Goal: Transaction & Acquisition: Book appointment/travel/reservation

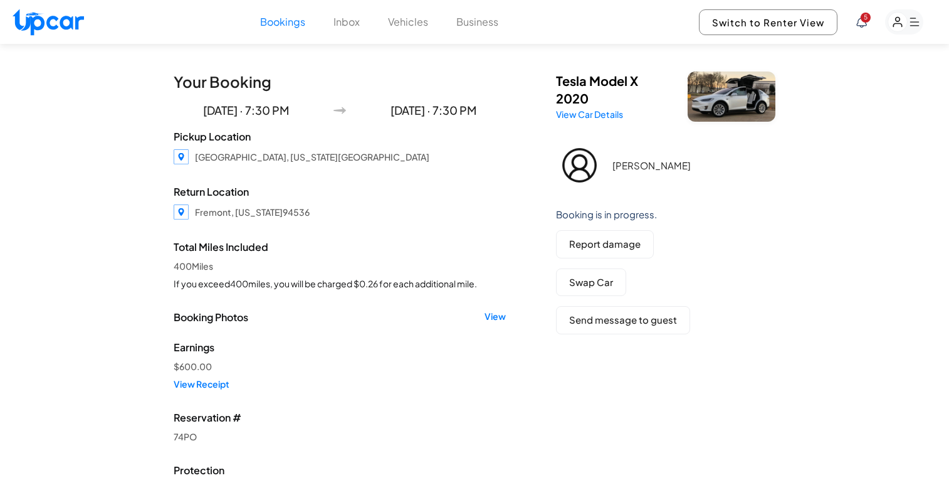
click at [865, 23] on icon at bounding box center [862, 21] width 11 height 11
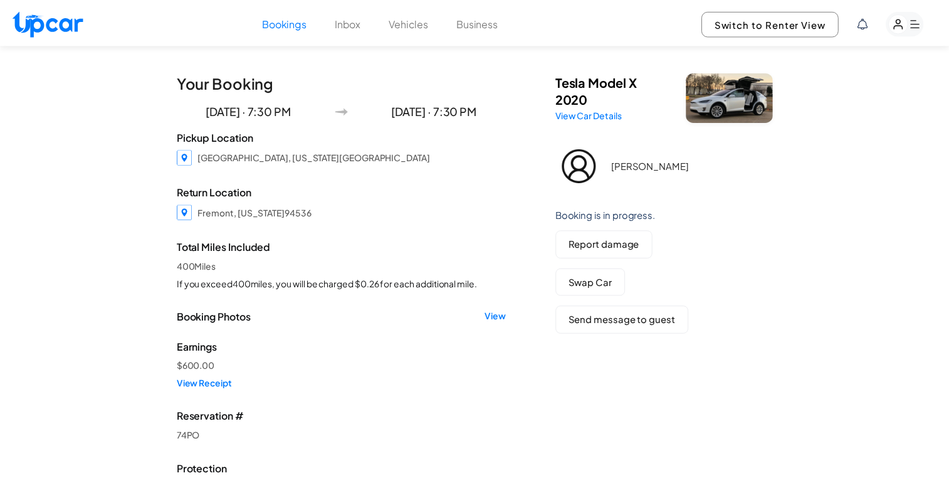
click at [867, 19] on div at bounding box center [479, 239] width 959 height 478
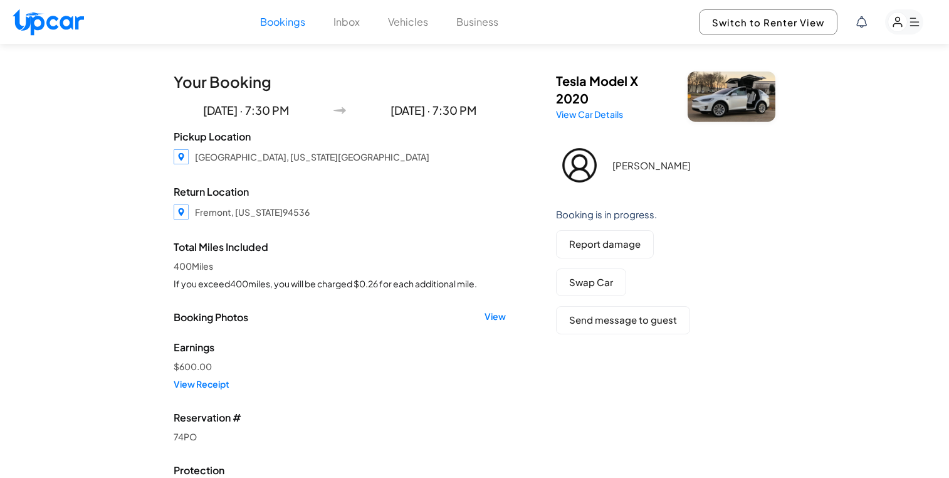
click at [349, 26] on button "Inbox" at bounding box center [347, 21] width 26 height 15
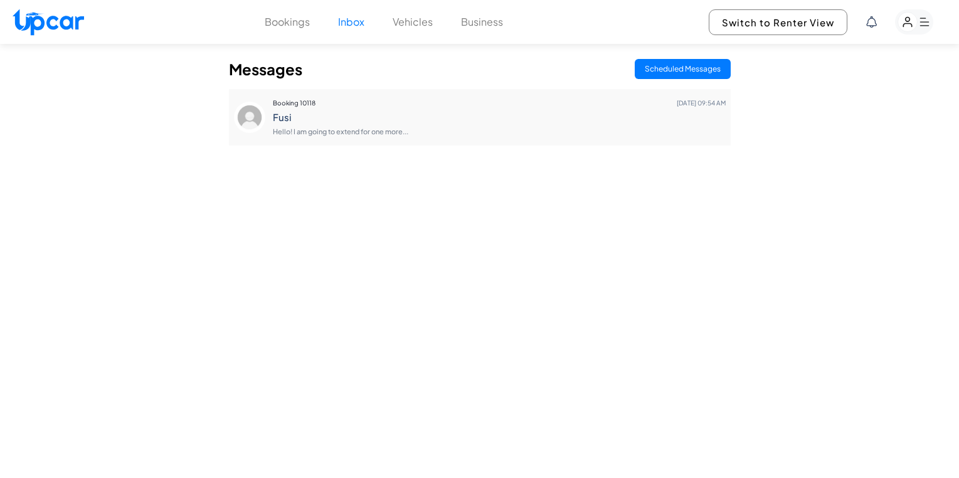
click at [378, 119] on h4 "Fusi" at bounding box center [499, 117] width 453 height 11
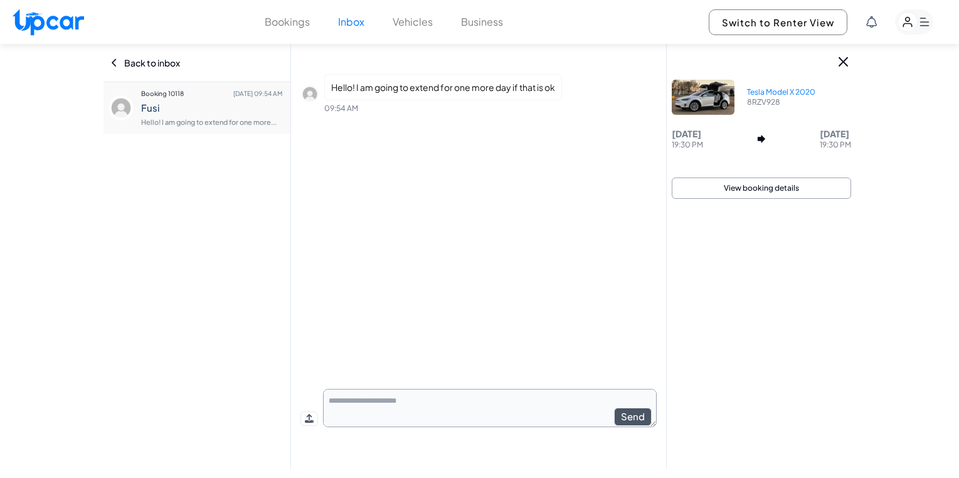
click at [423, 24] on button "Vehicles" at bounding box center [413, 21] width 40 height 15
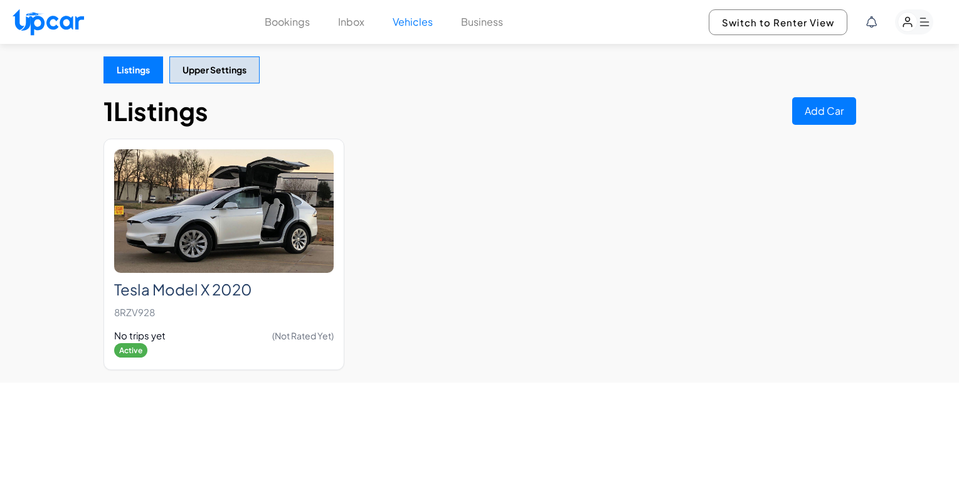
click at [485, 21] on button "Business" at bounding box center [482, 21] width 42 height 15
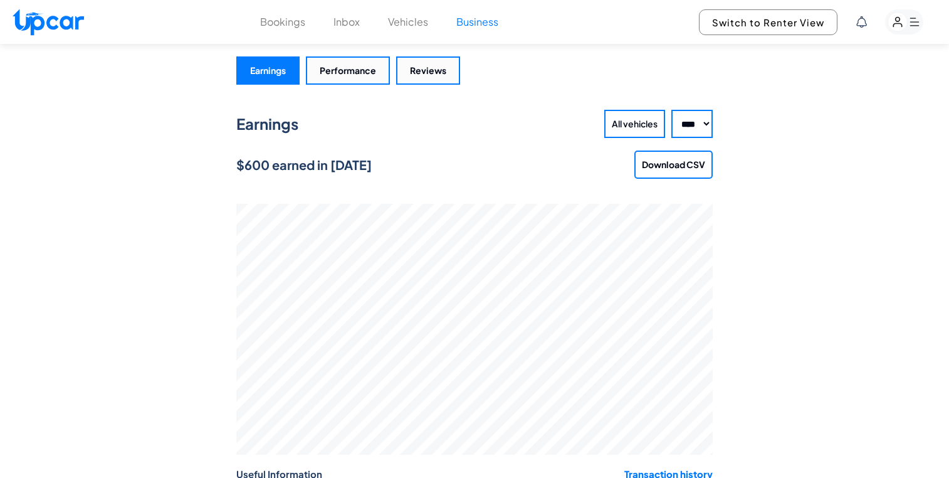
click at [901, 23] on rect "button" at bounding box center [898, 22] width 19 height 19
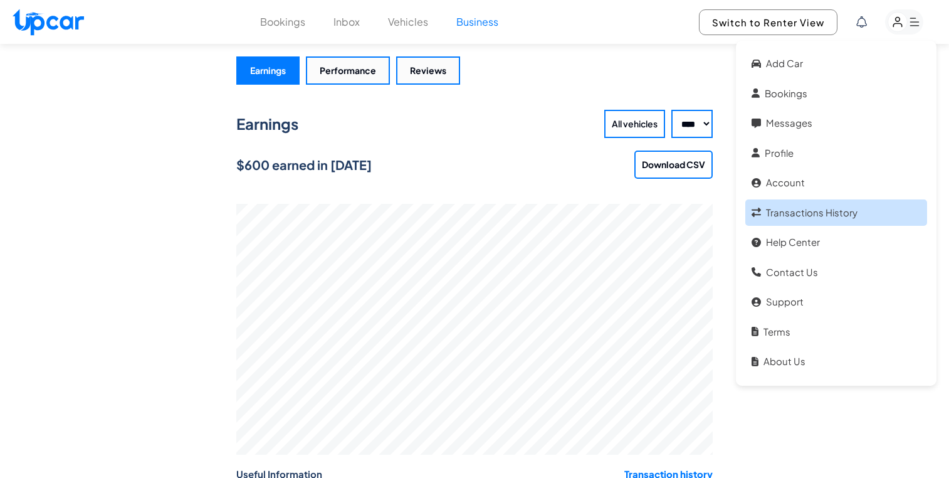
click at [835, 205] on link "Transactions History" at bounding box center [837, 212] width 182 height 27
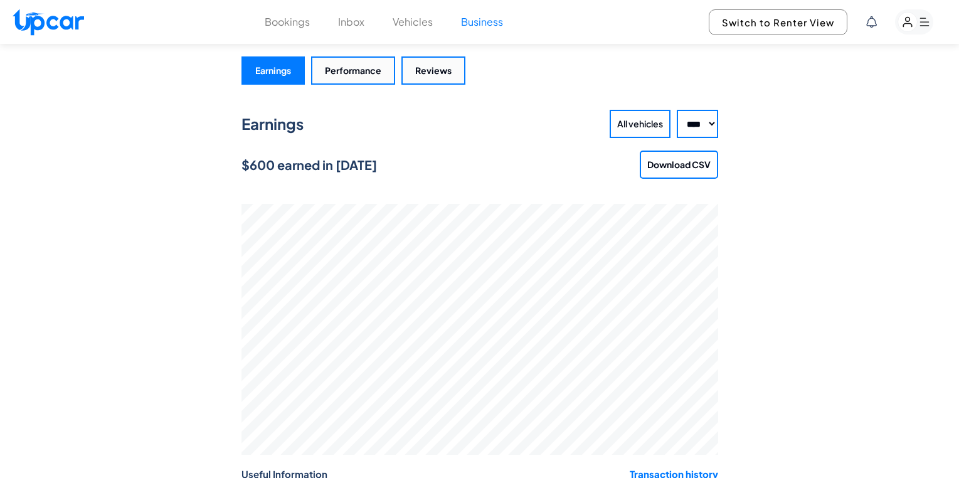
select select "****"
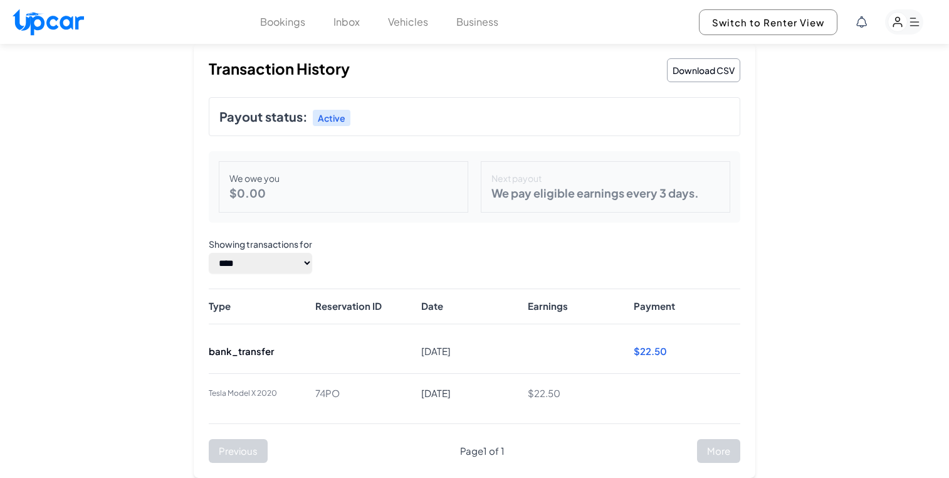
scroll to position [3, 0]
click at [291, 24] on button "Bookings" at bounding box center [282, 21] width 45 height 15
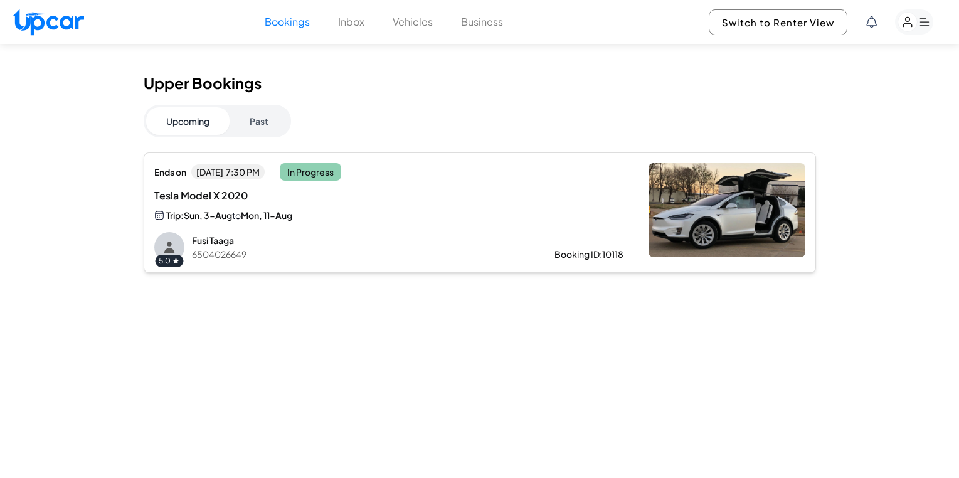
click at [907, 28] on rect "button" at bounding box center [907, 22] width 19 height 19
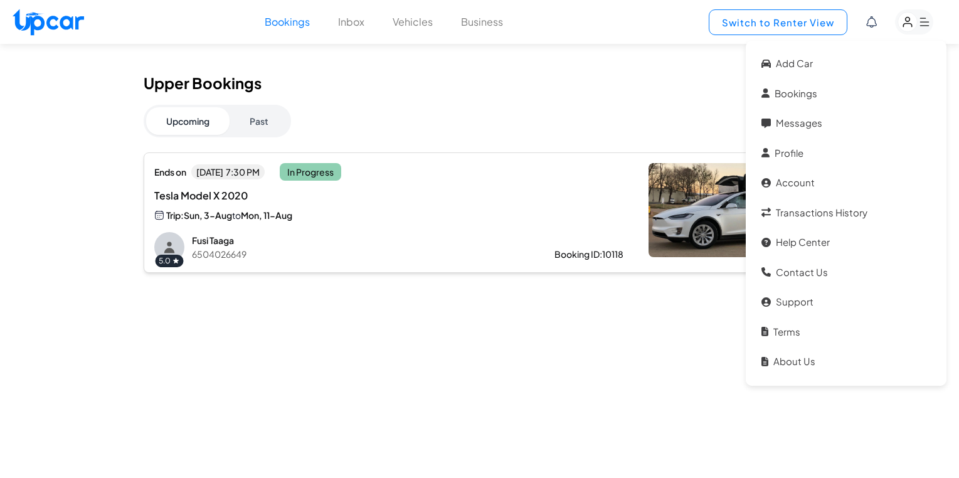
click at [749, 32] on button "Switch to Renter View" at bounding box center [778, 22] width 139 height 26
select select "********"
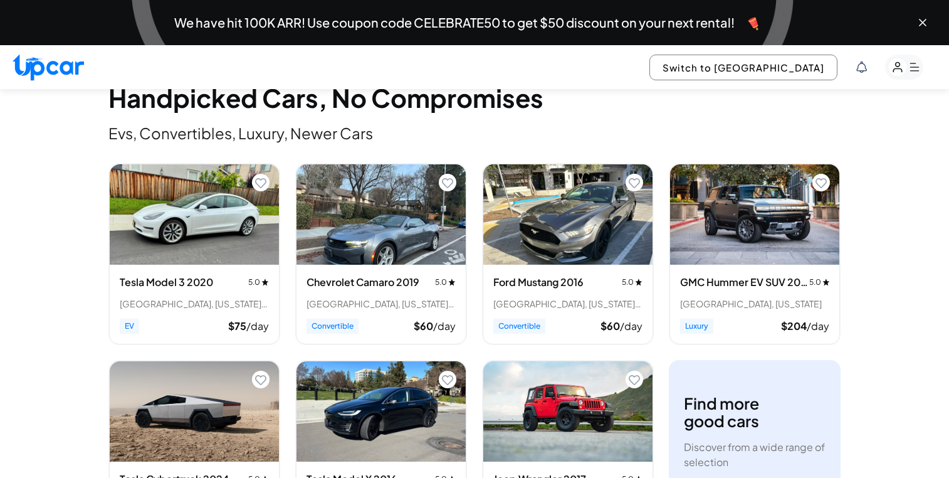
scroll to position [662, 0]
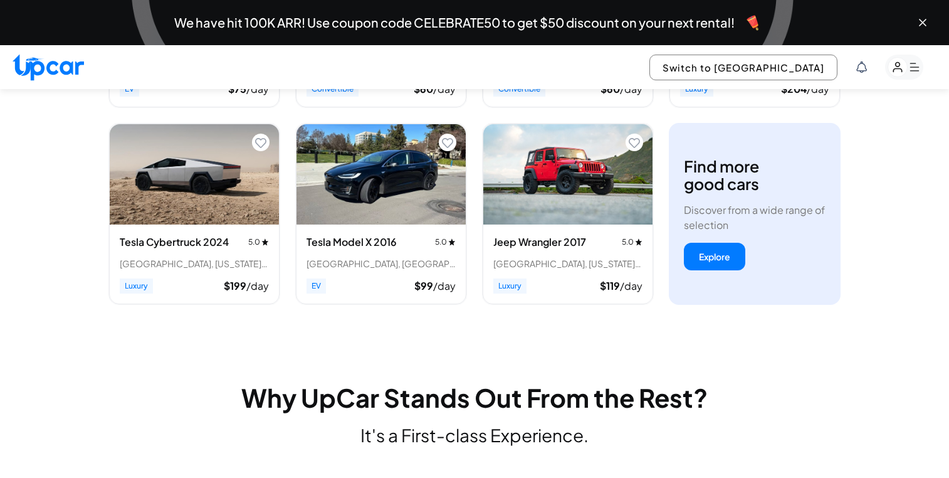
click at [267, 202] on img "View details for Tesla Cybertruck 2024" at bounding box center [194, 174] width 169 height 100
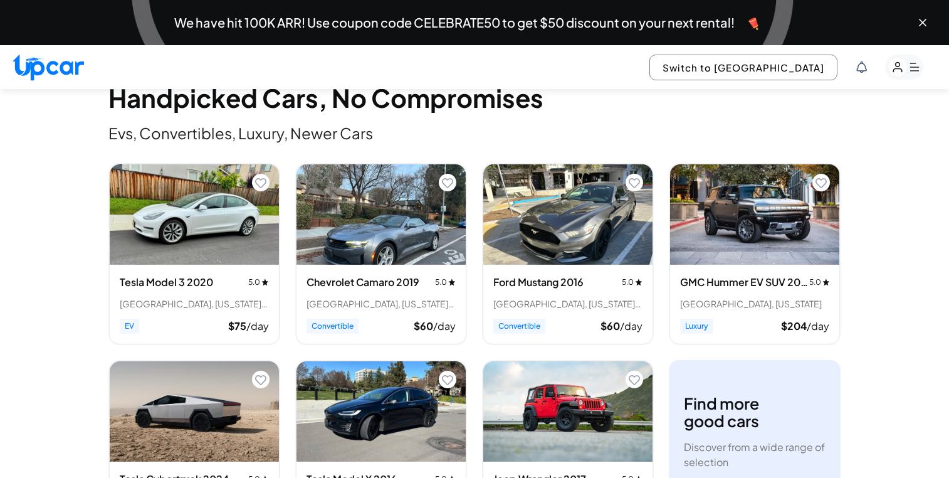
scroll to position [531, 0]
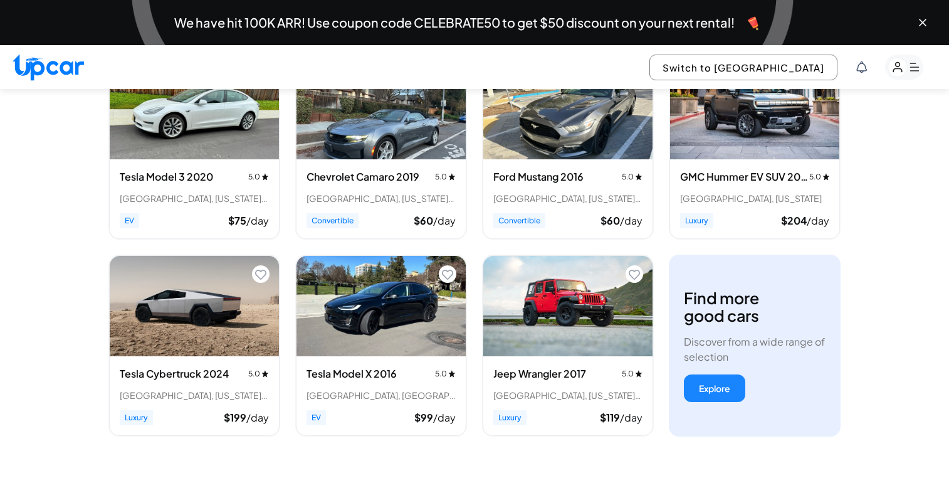
click at [731, 391] on button "Explore" at bounding box center [714, 388] width 61 height 28
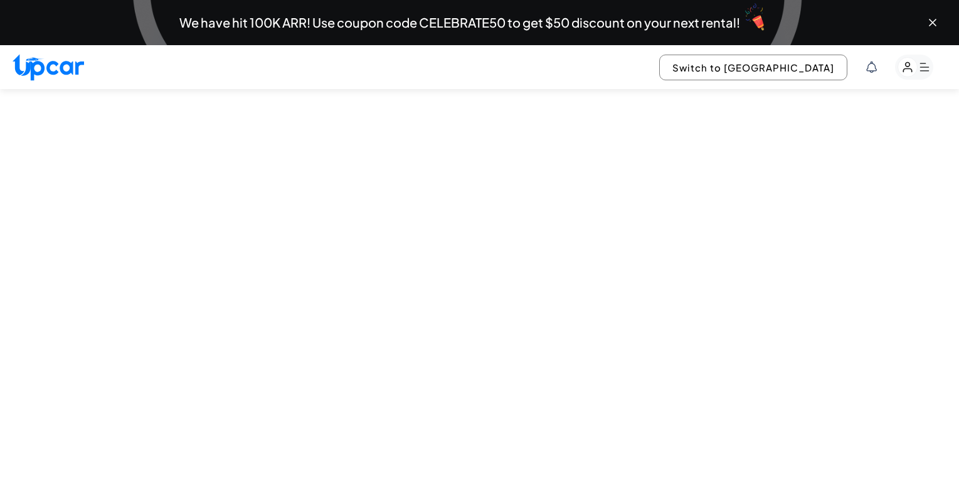
select select "********"
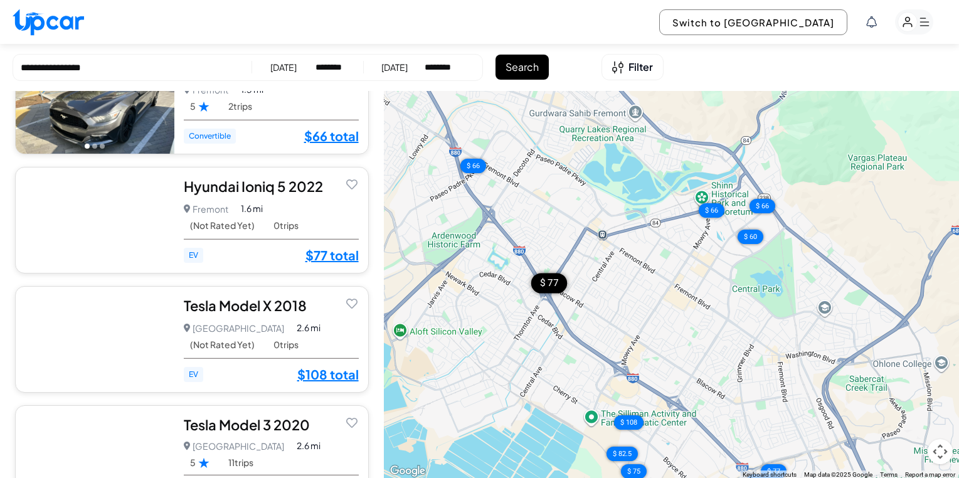
scroll to position [132, 0]
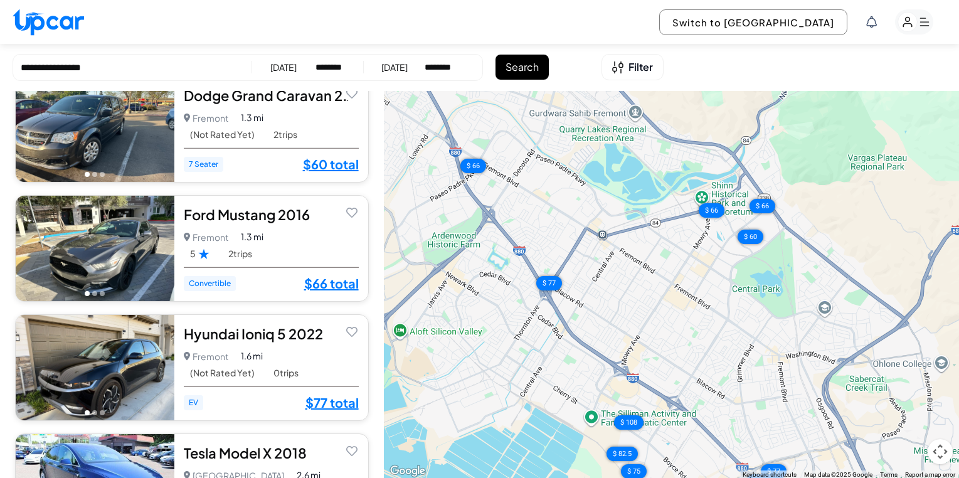
drag, startPoint x: 219, startPoint y: 45, endPoint x: 219, endPoint y: 53, distance: 8.8
click at [219, 45] on div "**********" at bounding box center [479, 67] width 959 height 47
click at [219, 61] on input "**********" at bounding box center [132, 68] width 223 height 14
click at [620, 70] on icon "Open filters" at bounding box center [617, 67] width 11 height 13
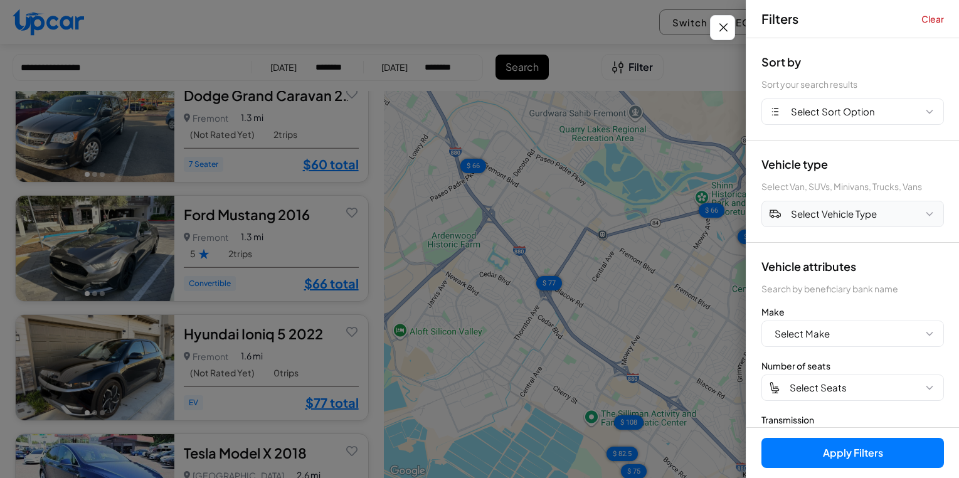
click at [837, 218] on span "Select Vehicle Type" at bounding box center [834, 214] width 86 height 14
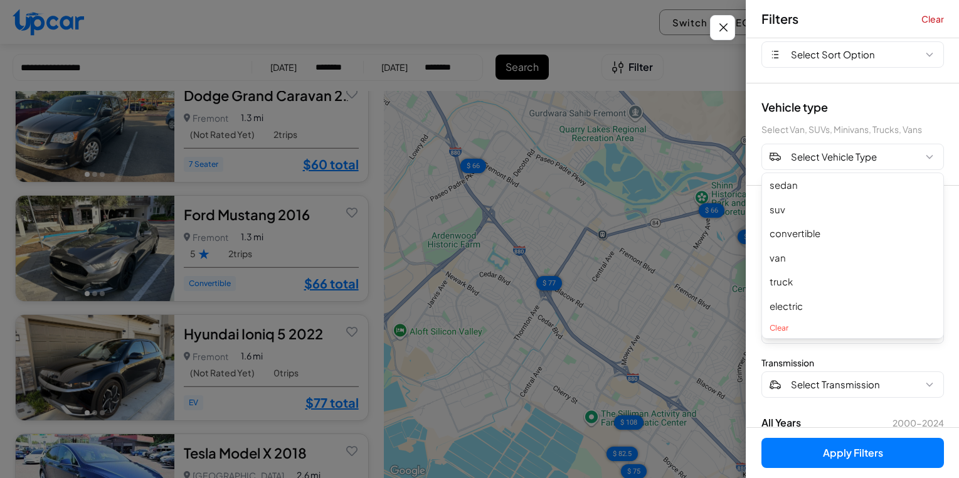
scroll to position [107, 0]
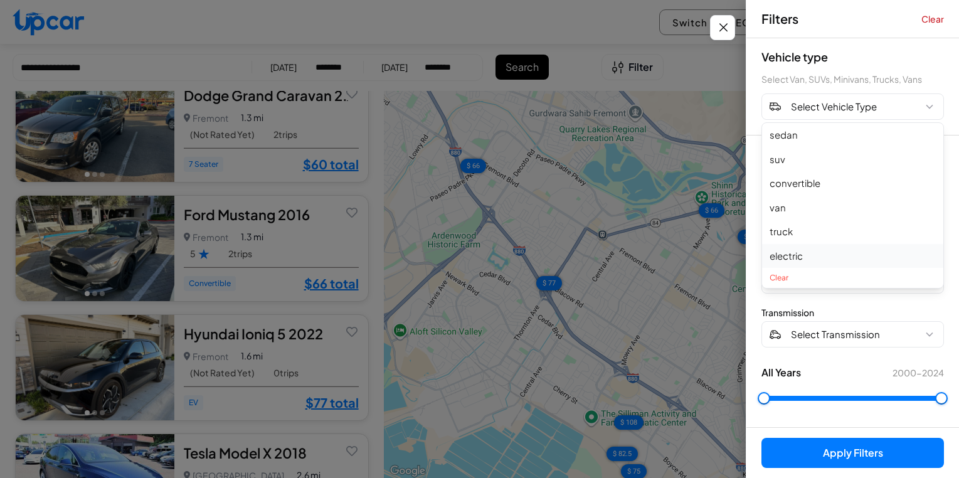
click at [808, 256] on button "electric" at bounding box center [852, 256] width 181 height 24
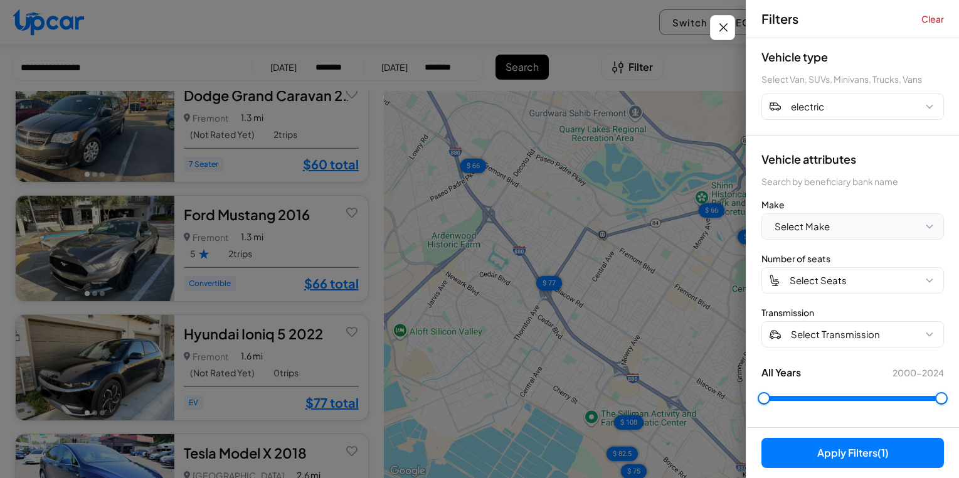
click at [828, 225] on span "Select Make" at bounding box center [801, 226] width 55 height 14
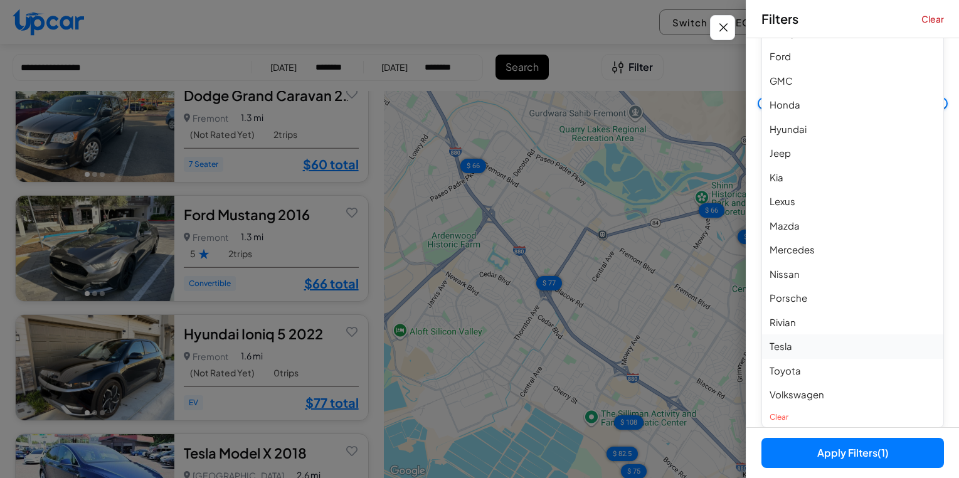
click at [810, 347] on button "Tesla" at bounding box center [852, 346] width 181 height 24
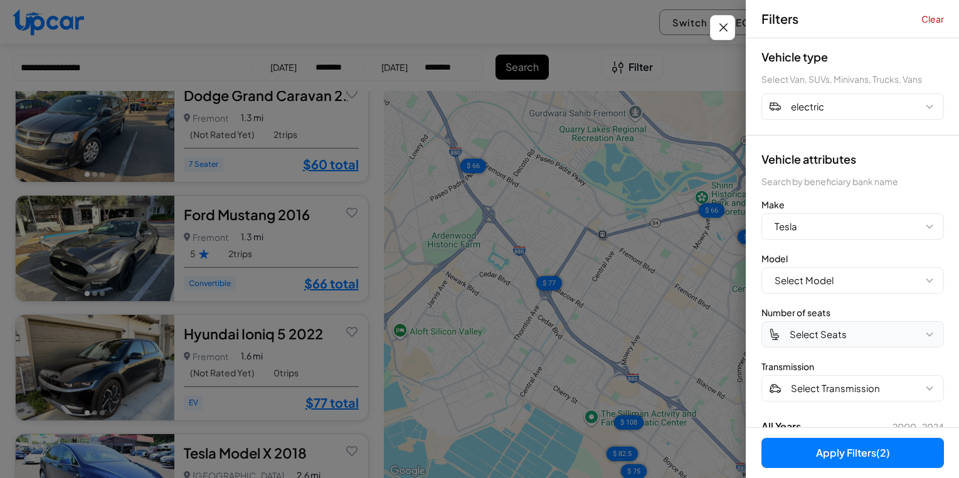
click at [828, 327] on span "Select Seats" at bounding box center [817, 334] width 57 height 14
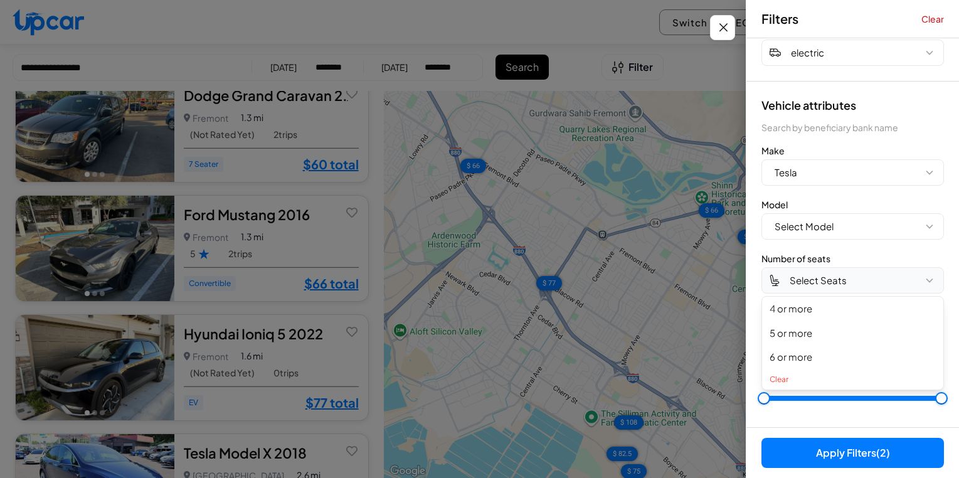
click at [836, 288] on button "Select Seats" at bounding box center [852, 280] width 182 height 26
click at [827, 333] on span "Select Transmission" at bounding box center [835, 334] width 89 height 14
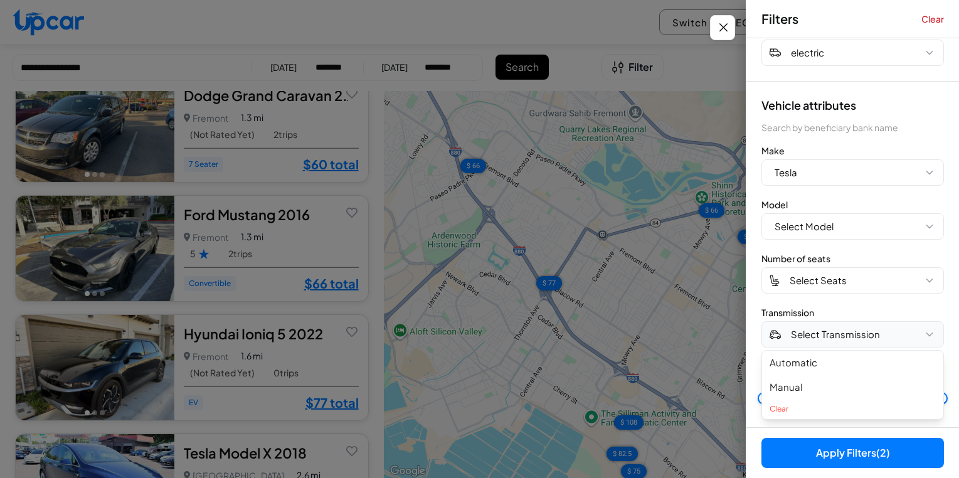
click at [828, 337] on span "Select Transmission" at bounding box center [835, 334] width 89 height 14
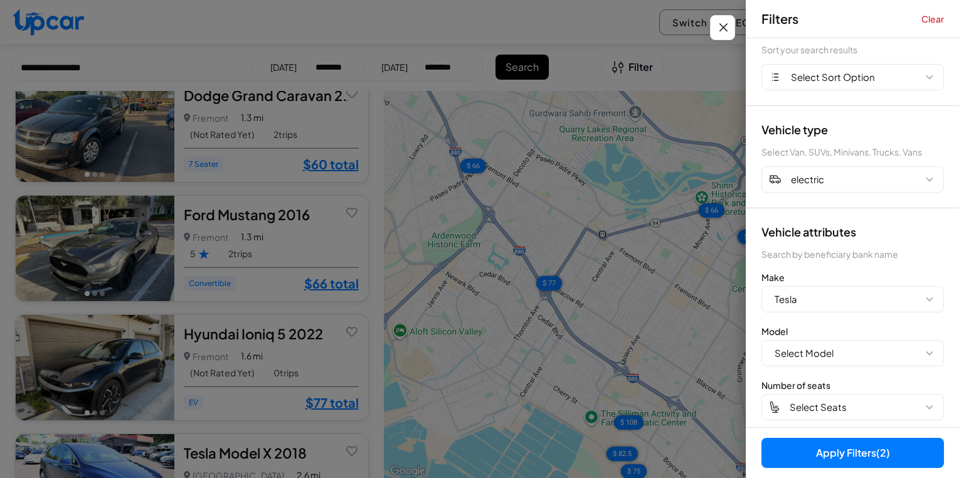
scroll to position [0, 0]
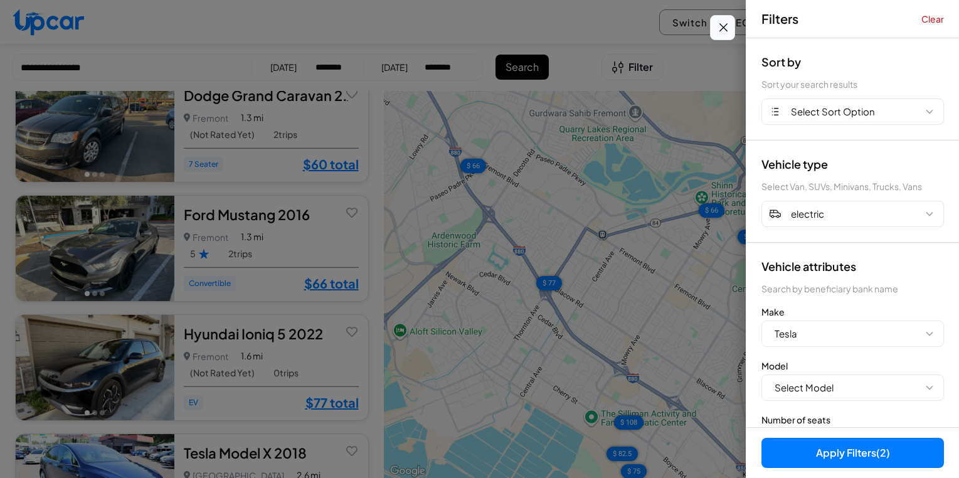
click at [721, 27] on icon "Close filters" at bounding box center [723, 27] width 16 height 15
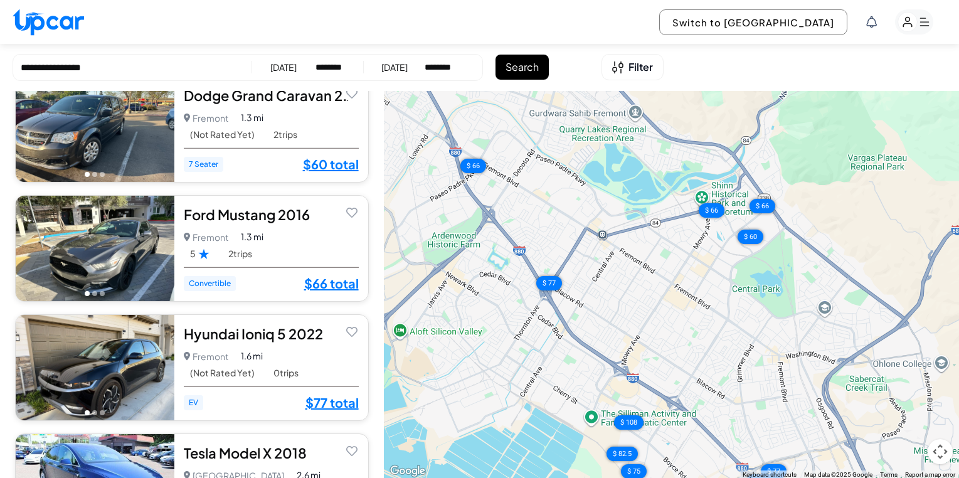
click at [293, 65] on div "[DATE]" at bounding box center [283, 67] width 26 height 13
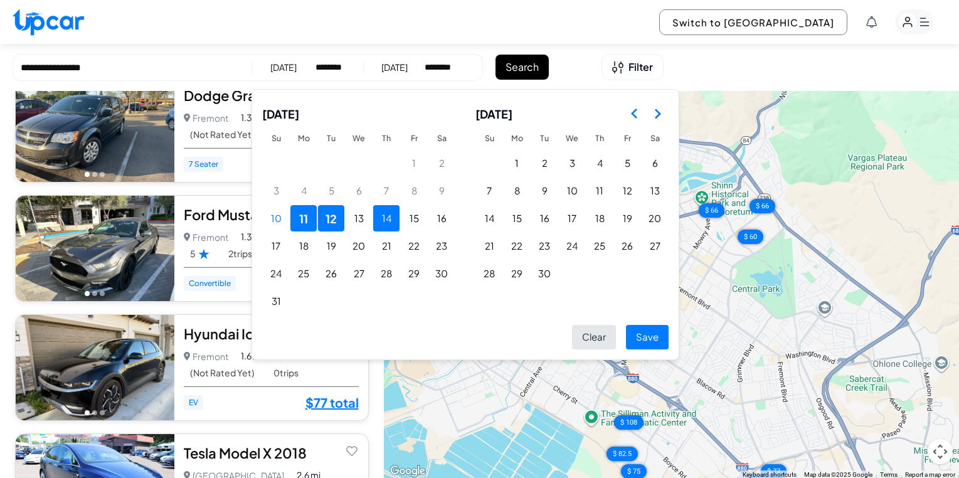
click at [388, 218] on button "14" at bounding box center [386, 218] width 26 height 26
click at [443, 220] on button "16" at bounding box center [441, 218] width 26 height 26
click at [645, 333] on button "Save" at bounding box center [647, 337] width 43 height 24
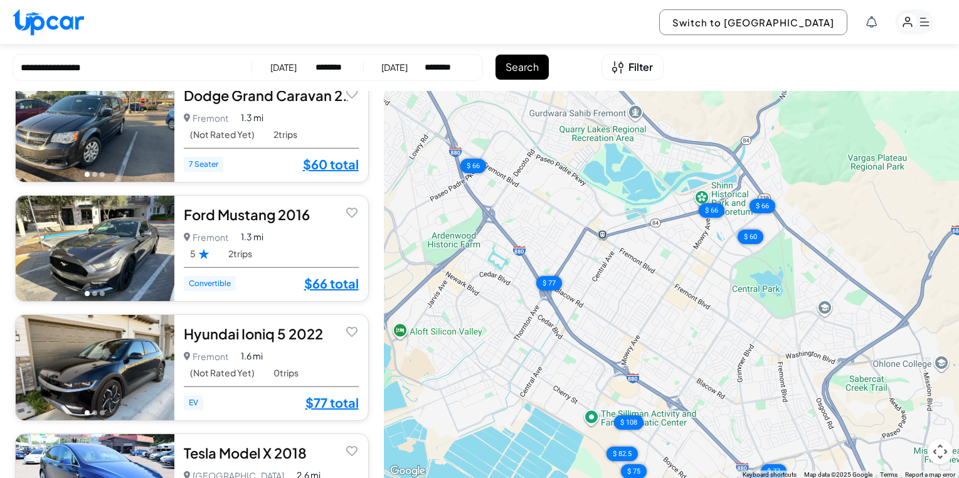
click at [507, 61] on button "Search" at bounding box center [521, 67] width 53 height 25
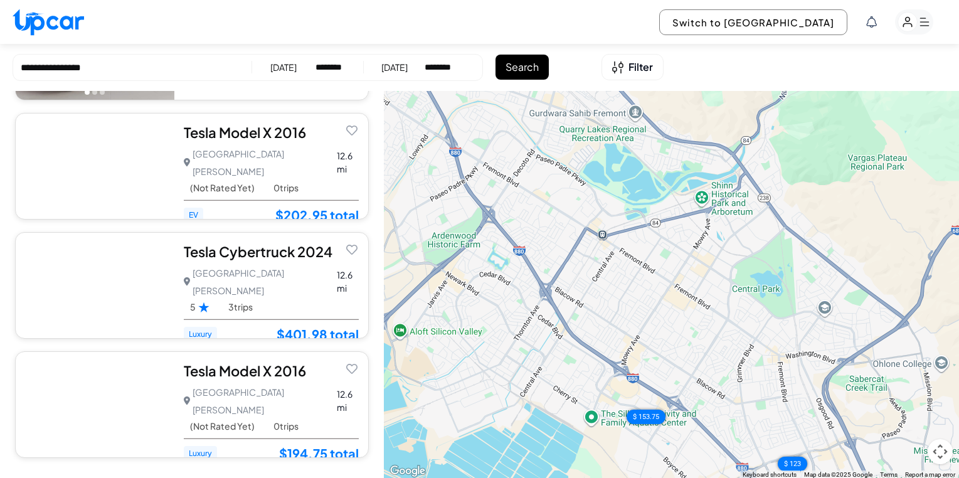
scroll to position [207, 0]
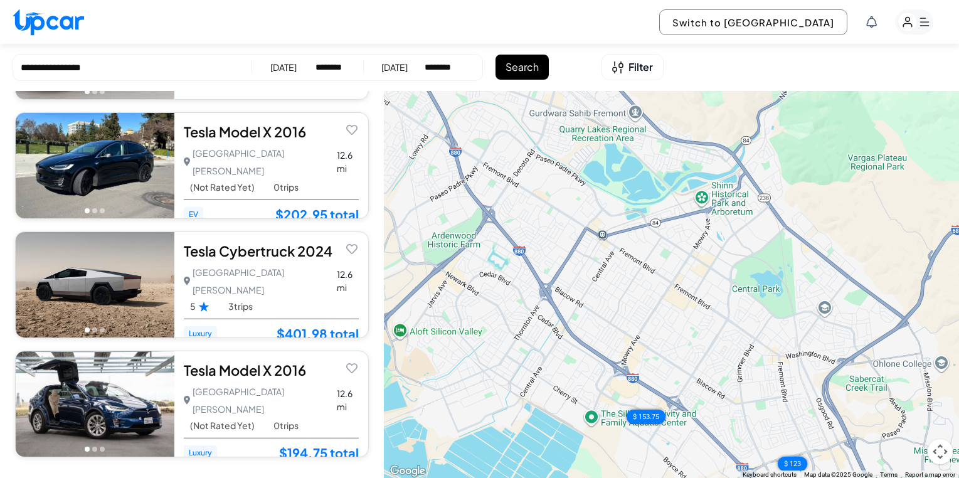
click at [281, 70] on div "[DATE]" at bounding box center [283, 67] width 26 height 13
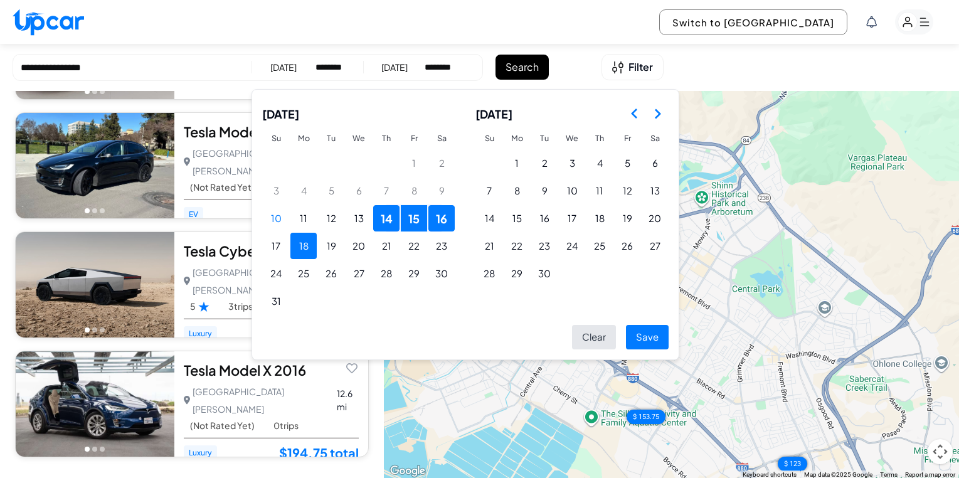
click at [303, 246] on button "18" at bounding box center [303, 246] width 26 height 26
click at [383, 246] on button "21" at bounding box center [386, 246] width 26 height 26
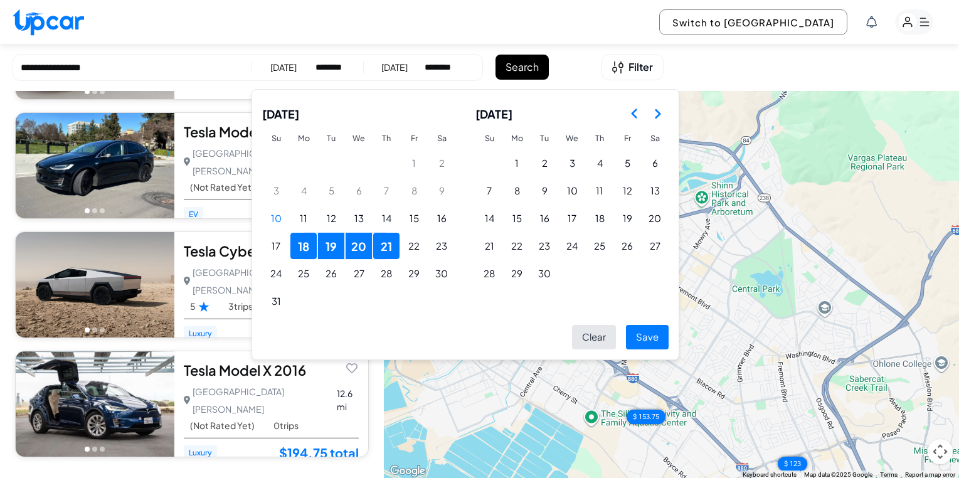
click at [652, 337] on button "Save" at bounding box center [647, 337] width 43 height 24
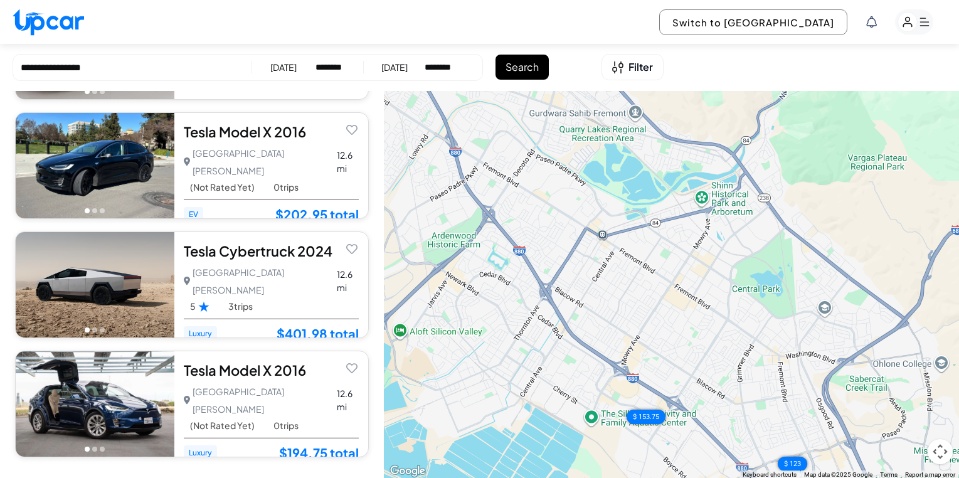
click at [527, 79] on div "**********" at bounding box center [281, 67] width 536 height 27
click at [529, 73] on button "Search" at bounding box center [521, 67] width 53 height 25
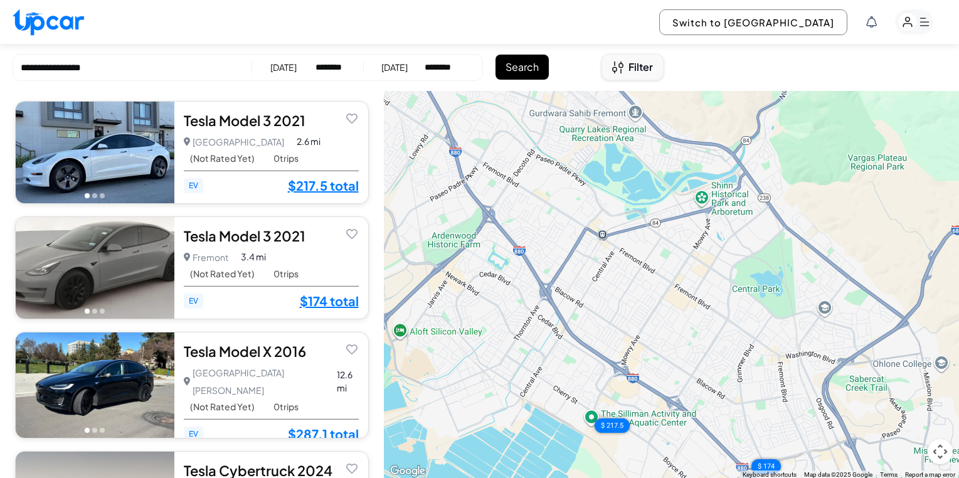
click at [629, 69] on span "Filter" at bounding box center [640, 67] width 24 height 15
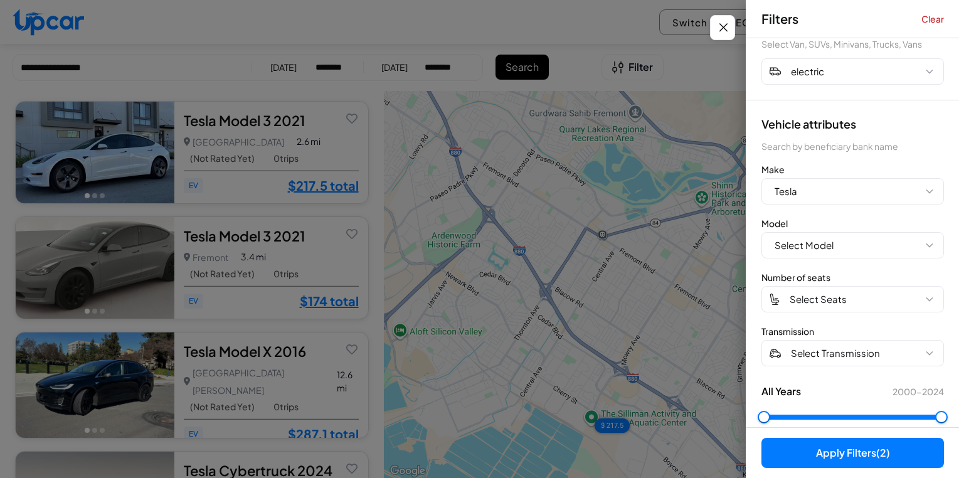
scroll to position [161, 0]
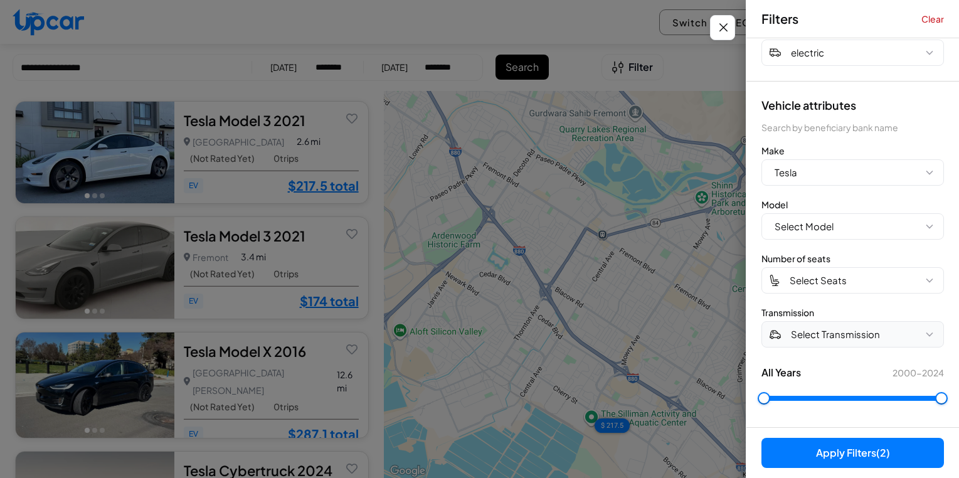
click at [869, 331] on span "Select Transmission" at bounding box center [835, 334] width 89 height 14
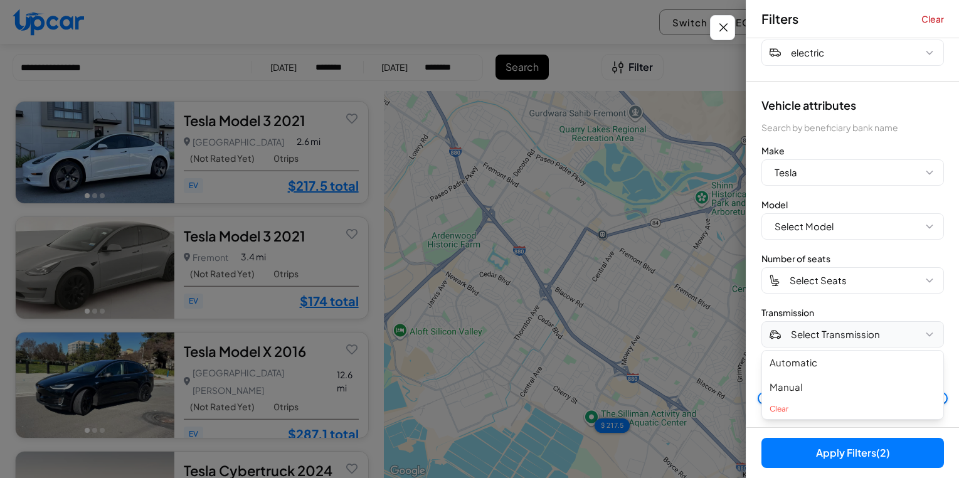
click at [869, 331] on span "Select Transmission" at bounding box center [835, 334] width 89 height 14
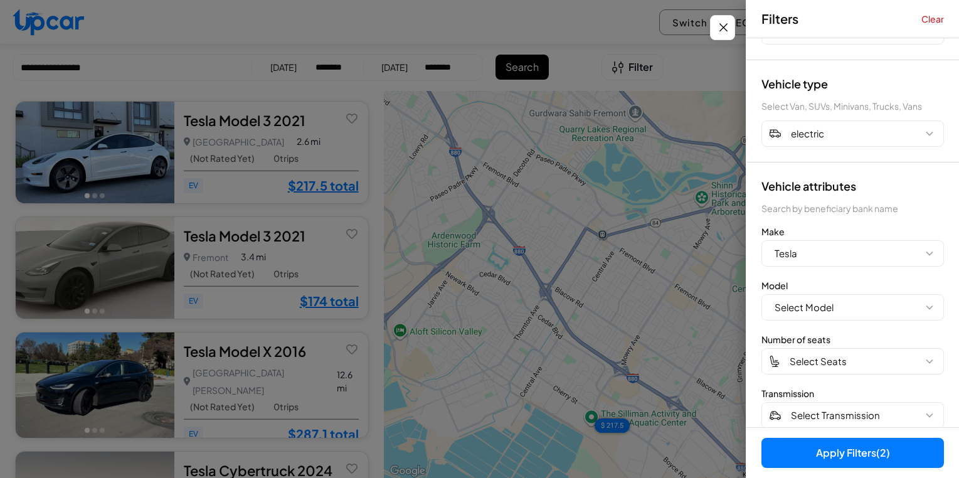
scroll to position [70, 0]
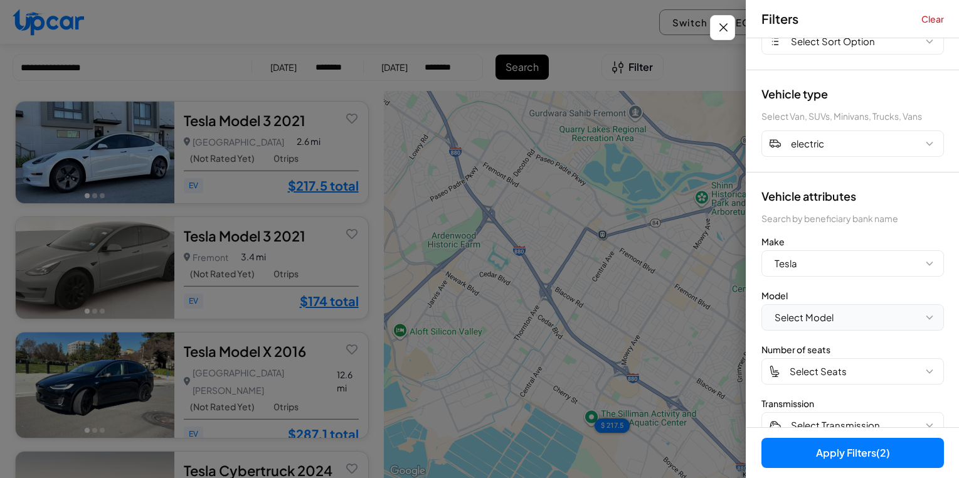
click at [878, 315] on button "Select Model" at bounding box center [852, 317] width 182 height 26
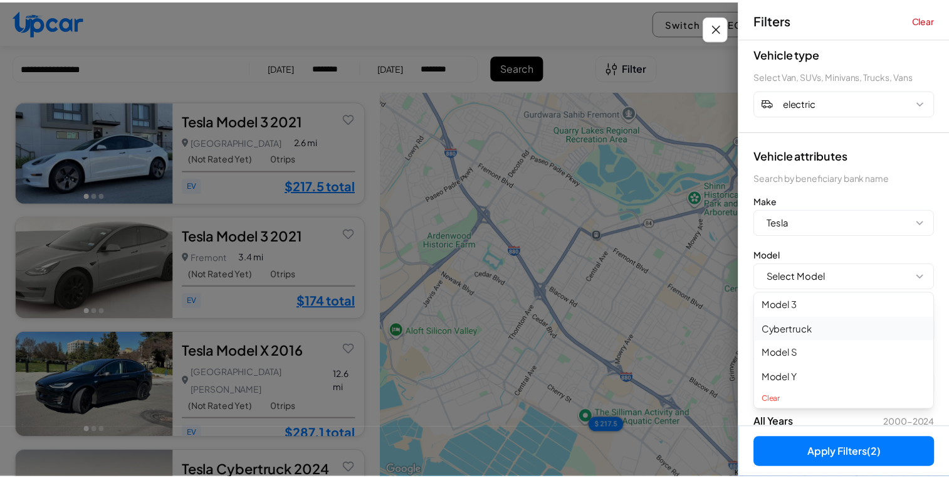
scroll to position [108, 0]
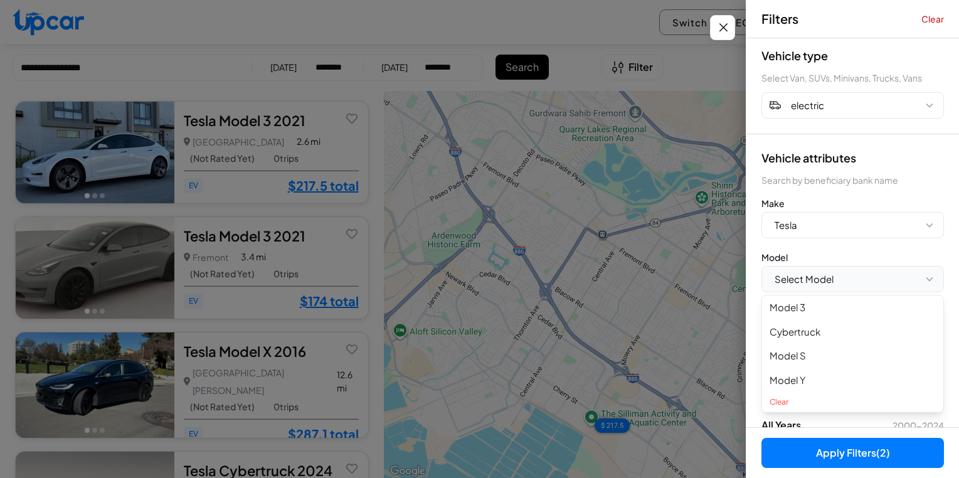
click at [860, 279] on button "Select Model" at bounding box center [852, 279] width 182 height 26
click at [733, 28] on button "Close filters" at bounding box center [722, 27] width 25 height 25
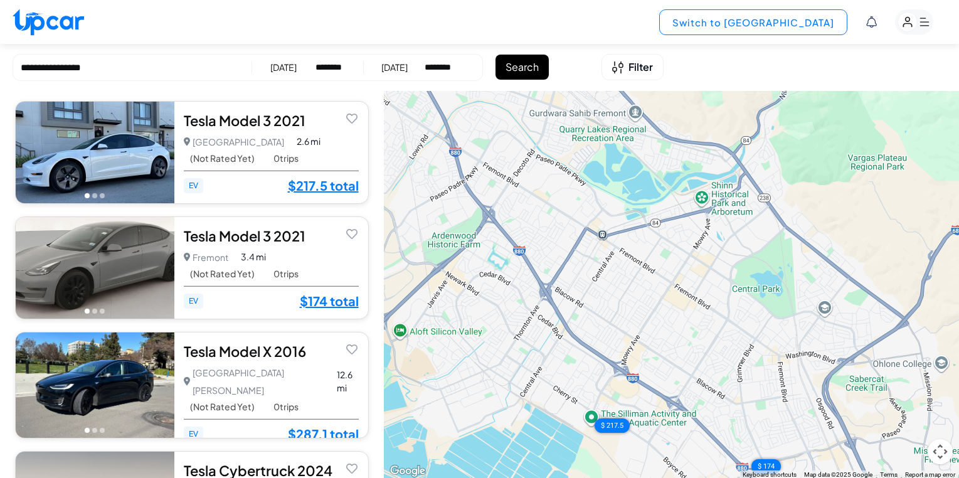
click at [759, 16] on button "Switch to [GEOGRAPHIC_DATA]" at bounding box center [753, 22] width 188 height 26
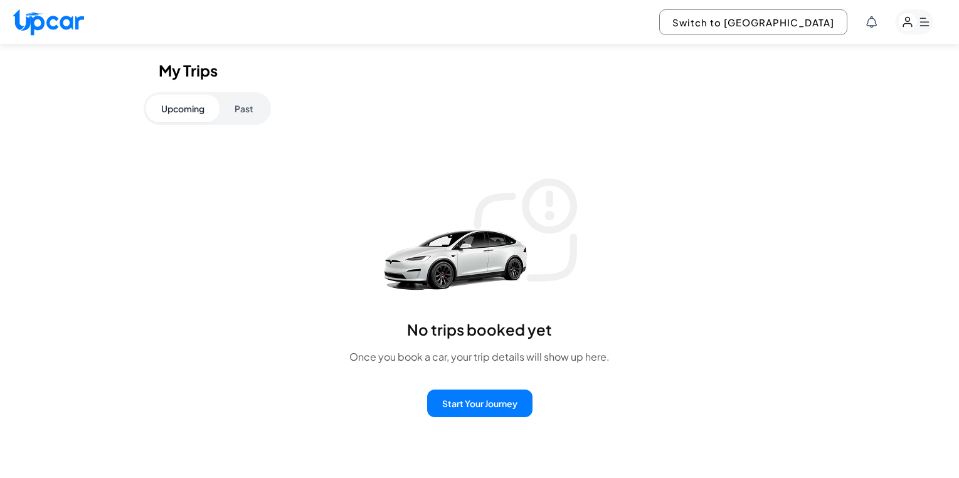
click at [240, 106] on button "Past" at bounding box center [243, 109] width 49 height 28
click at [795, 28] on button "Switch to [GEOGRAPHIC_DATA]" at bounding box center [753, 22] width 188 height 26
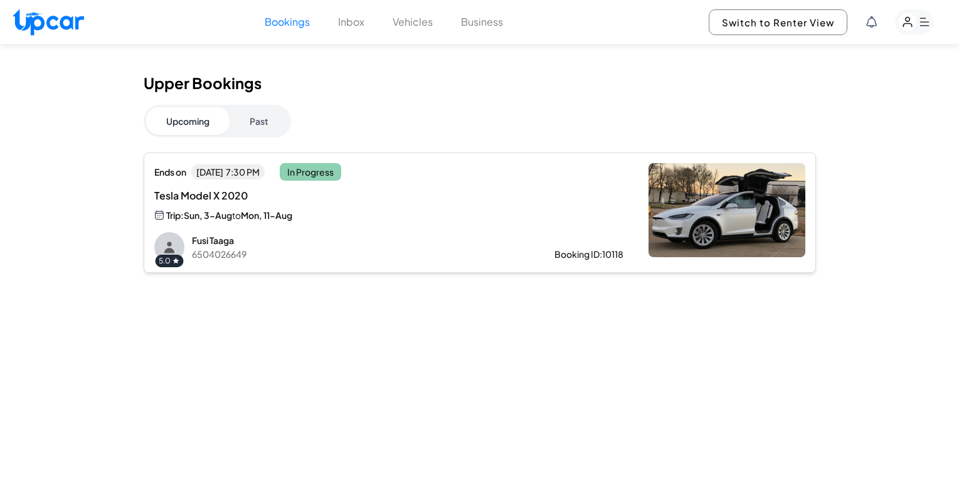
click at [394, 215] on div "Trip: Sun, 3-Aug to Mon, 11-Aug" at bounding box center [283, 215] width 258 height 14
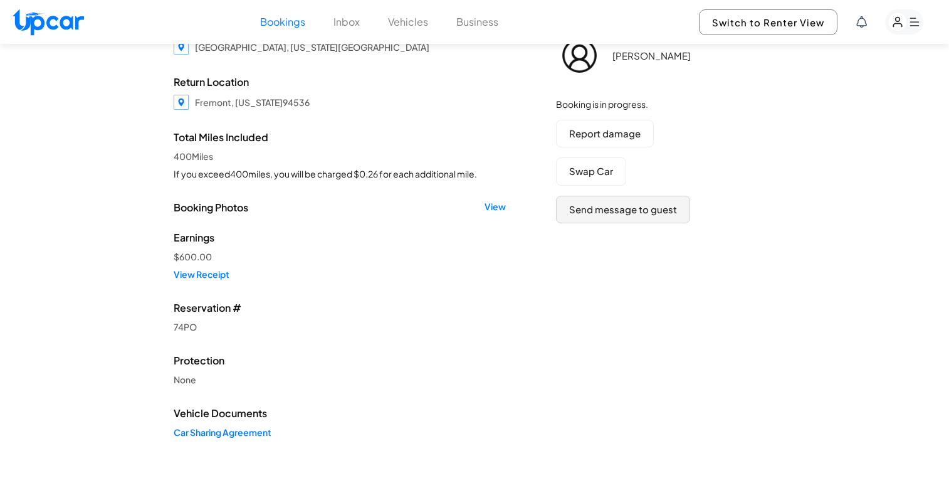
scroll to position [118, 0]
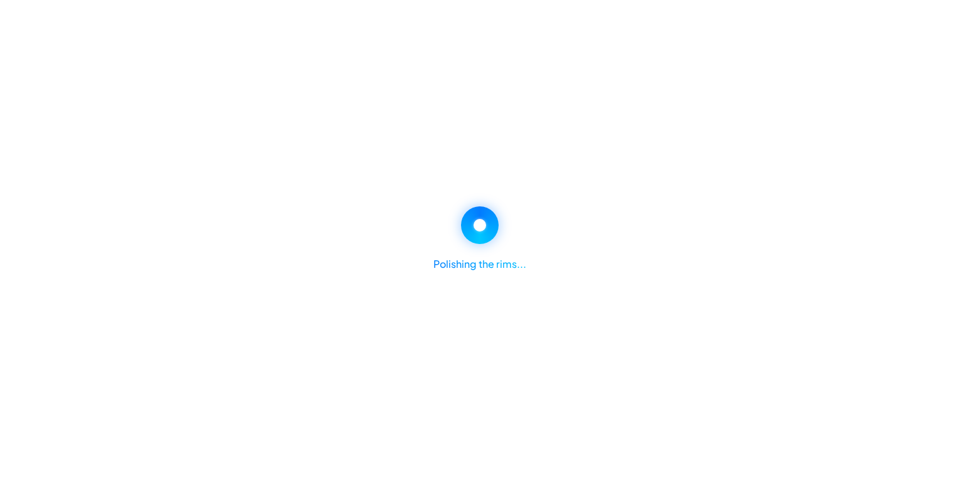
select select "********"
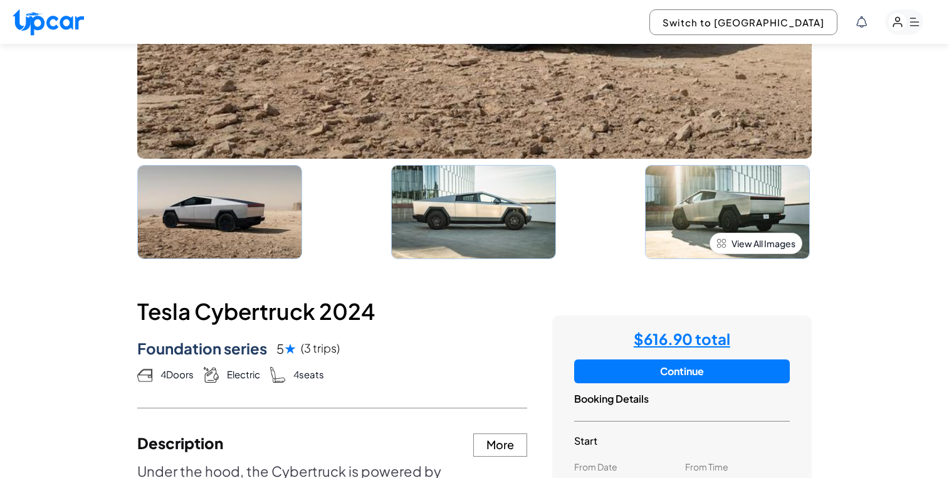
scroll to position [478, 0]
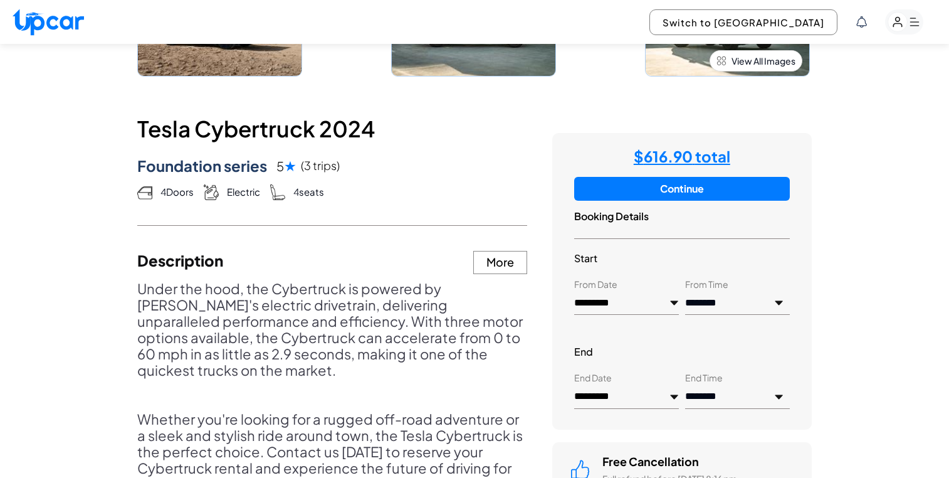
click at [672, 201] on div "**********" at bounding box center [682, 281] width 260 height 296
click at [685, 194] on button "Continue" at bounding box center [682, 189] width 216 height 24
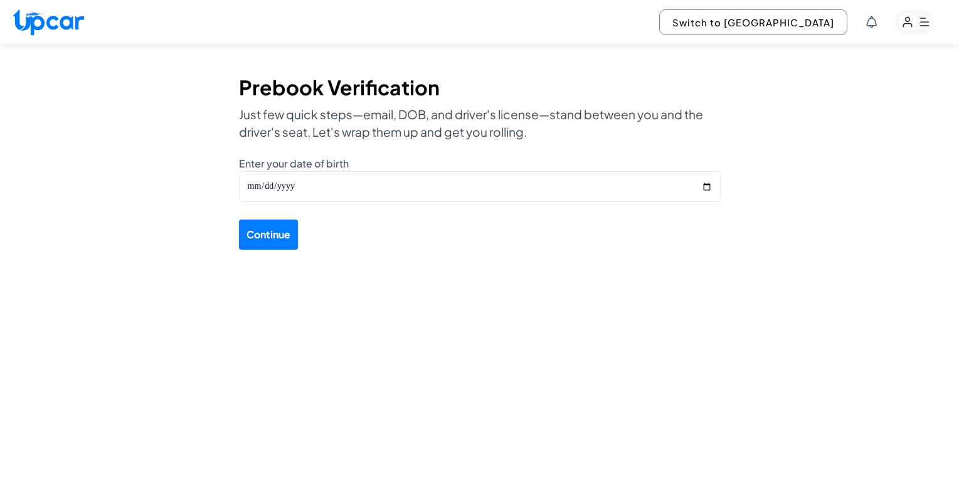
click at [45, 19] on img at bounding box center [48, 22] width 71 height 27
select select "********"
